Goal: Task Accomplishment & Management: Manage account settings

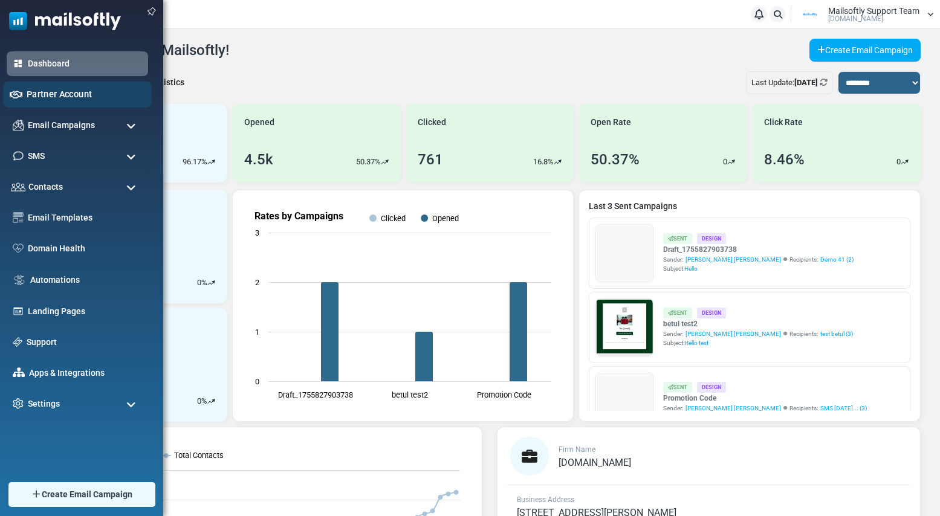
click at [44, 94] on link "Partner Account" at bounding box center [86, 94] width 118 height 13
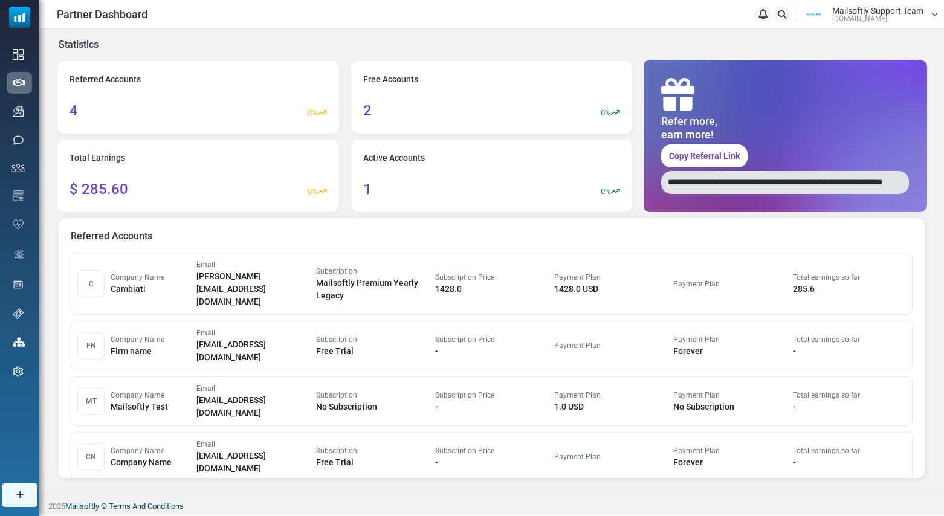
click at [700, 164] on link "Copy Referral Link" at bounding box center [704, 155] width 86 height 23
drag, startPoint x: 669, startPoint y: 188, endPoint x: 899, endPoint y: 187, distance: 230.2
click at [892, 186] on input "**********" at bounding box center [785, 182] width 248 height 23
